Goal: Check status: Check status

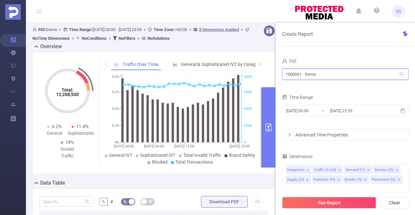
drag, startPoint x: 337, startPoint y: 74, endPoint x: 255, endPoint y: 74, distance: 81.3
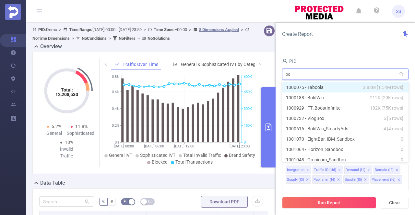
type input "bol"
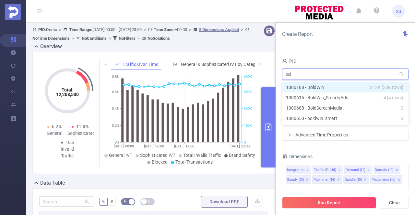
click at [304, 87] on li "1000188 - BoldWin 212K [20K rows]" at bounding box center [345, 87] width 126 height 10
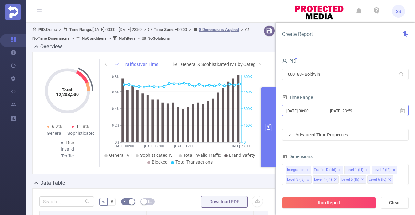
click at [335, 112] on input "[DATE] 23:59" at bounding box center [355, 111] width 52 height 9
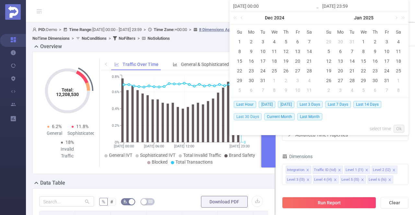
click at [245, 115] on span "Last 30 Days" at bounding box center [248, 116] width 28 height 7
type input "[DATE] 00:00"
type input "[DATE] 23:59"
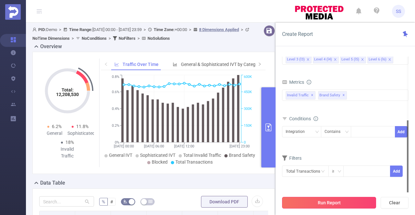
click at [332, 202] on button "Run Report" at bounding box center [329, 203] width 94 height 12
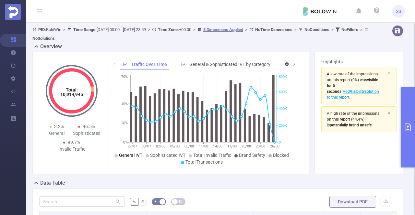
drag, startPoint x: 131, startPoint y: 154, endPoint x: 142, endPoint y: 154, distance: 10.7
click at [131, 154] on span "General IVT" at bounding box center [130, 155] width 23 height 5
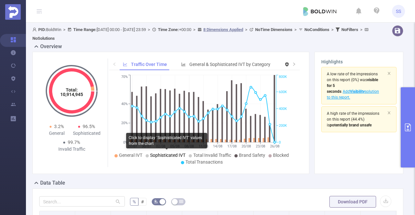
click at [159, 153] on span "Sophisticated IVT" at bounding box center [167, 155] width 35 height 5
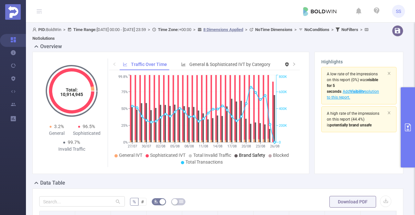
click at [253, 155] on span "Brand Safety" at bounding box center [252, 155] width 26 height 5
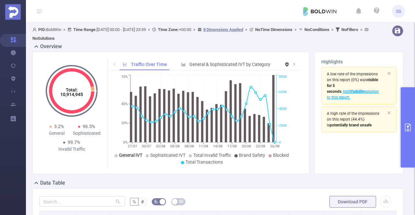
click at [131, 156] on span "General IVT" at bounding box center [130, 155] width 23 height 5
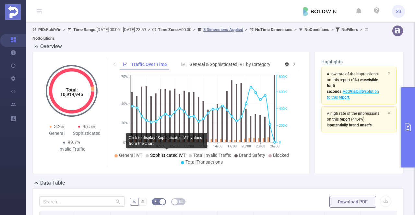
click at [156, 154] on span "Sophisticated IVT" at bounding box center [167, 155] width 35 height 5
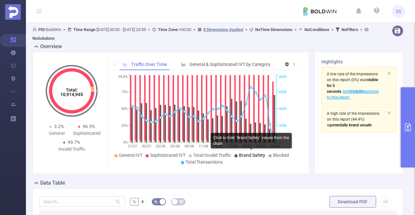
click at [249, 155] on span "Brand Safety" at bounding box center [252, 155] width 26 height 5
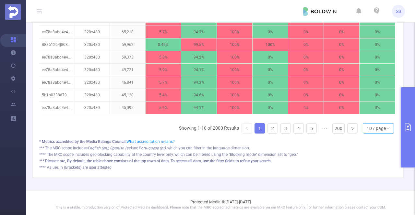
scroll to position [162, 0]
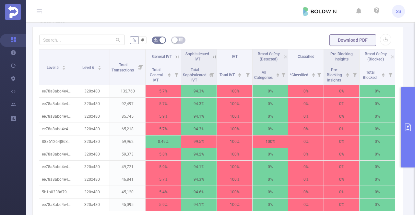
click at [174, 57] on icon at bounding box center [177, 57] width 6 height 6
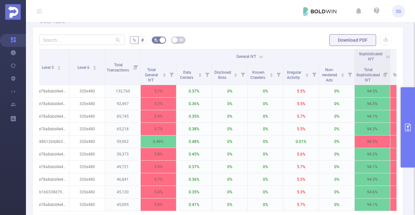
click at [261, 54] on icon at bounding box center [261, 57] width 6 height 6
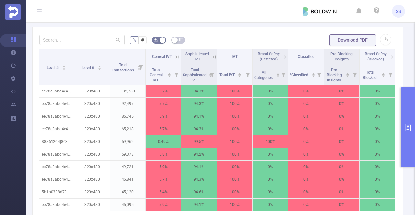
click at [211, 54] on icon at bounding box center [214, 57] width 6 height 6
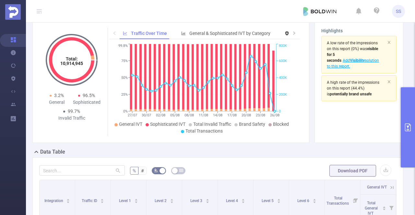
scroll to position [0, 0]
